Goal: Task Accomplishment & Management: Manage account settings

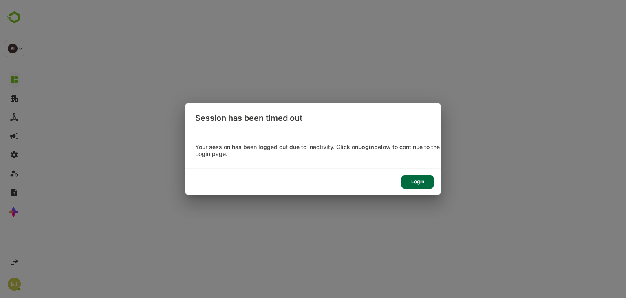
click at [428, 179] on div "Login" at bounding box center [417, 181] width 33 height 14
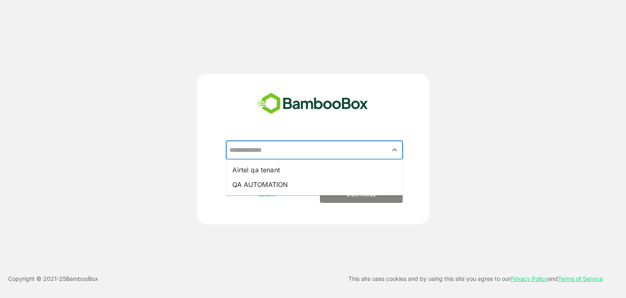
click at [296, 154] on input "text" at bounding box center [314, 149] width 174 height 15
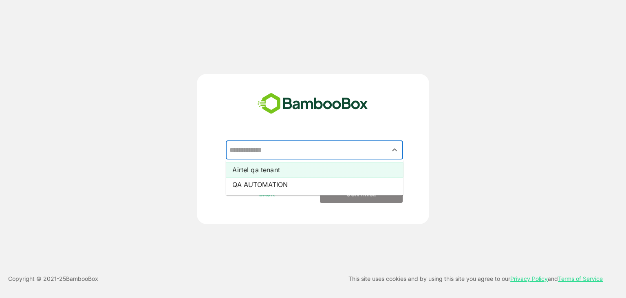
click at [262, 166] on li "Airtel qa tenant" at bounding box center [314, 169] width 177 height 15
type input "**********"
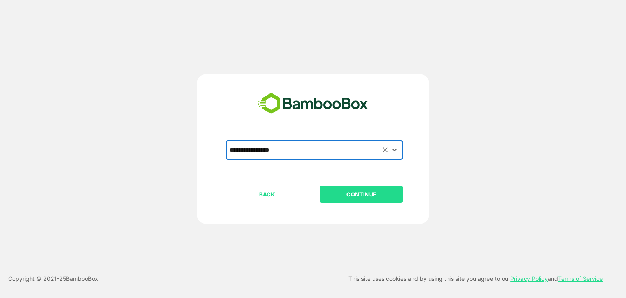
click at [362, 195] on p "CONTINUE" at bounding box center [362, 194] width 82 height 9
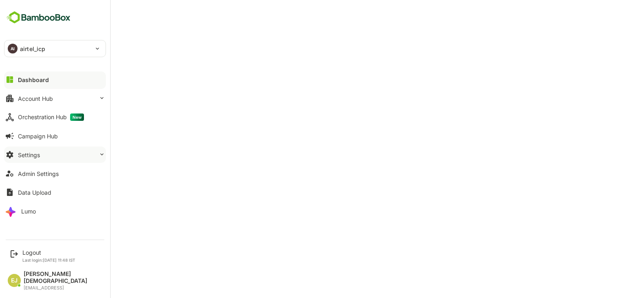
click at [33, 152] on div "Settings" at bounding box center [29, 154] width 22 height 7
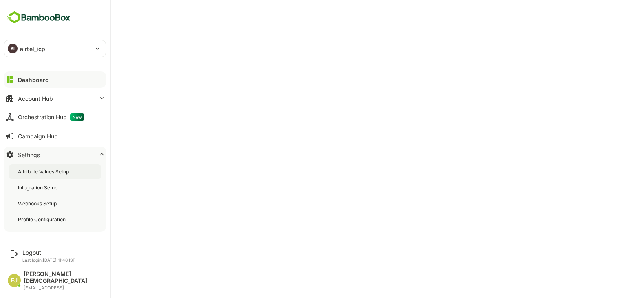
click at [48, 173] on div "Attribute Values Setup" at bounding box center [44, 171] width 53 height 7
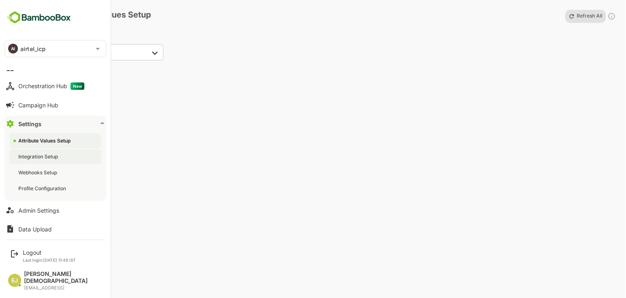
scroll to position [34, 0]
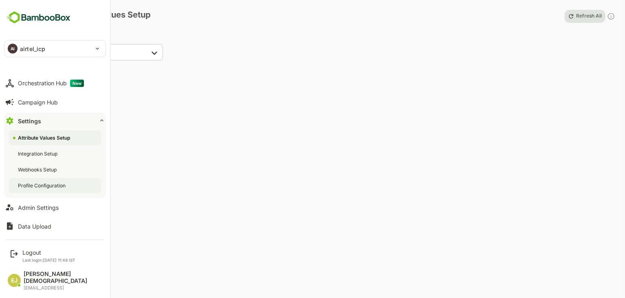
click at [36, 181] on div "Profile Configuration" at bounding box center [55, 185] width 92 height 15
